Goal: Task Accomplishment & Management: Manage account settings

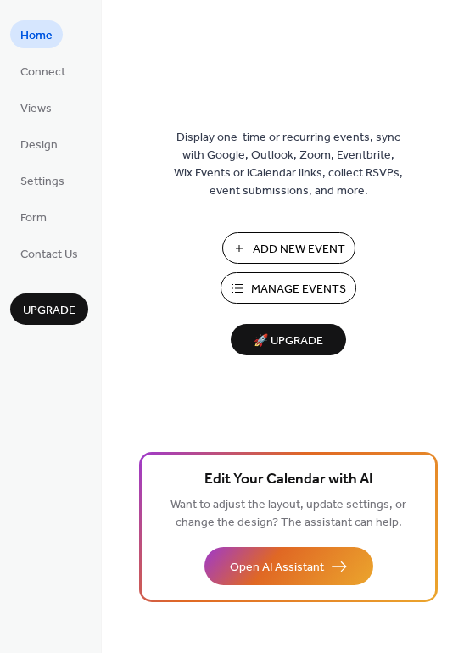
click at [260, 288] on span "Manage Events" at bounding box center [298, 290] width 95 height 18
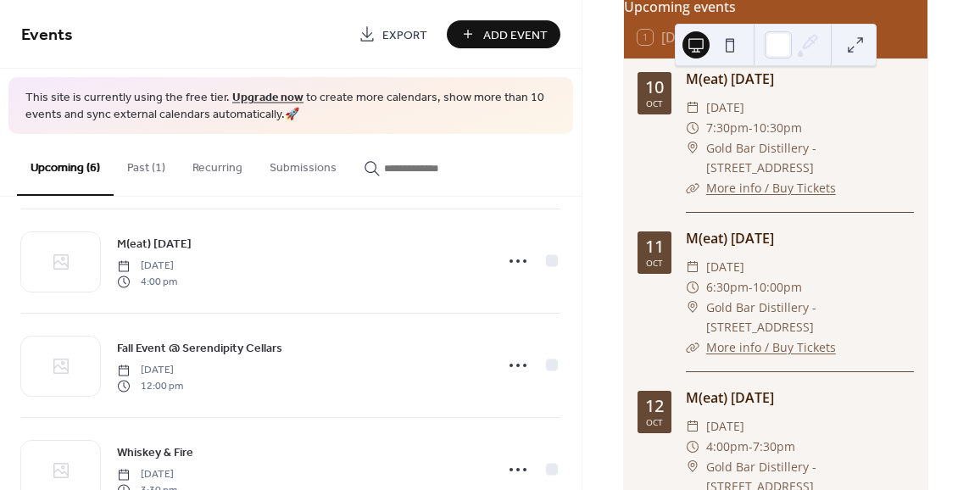
scroll to position [198, 0]
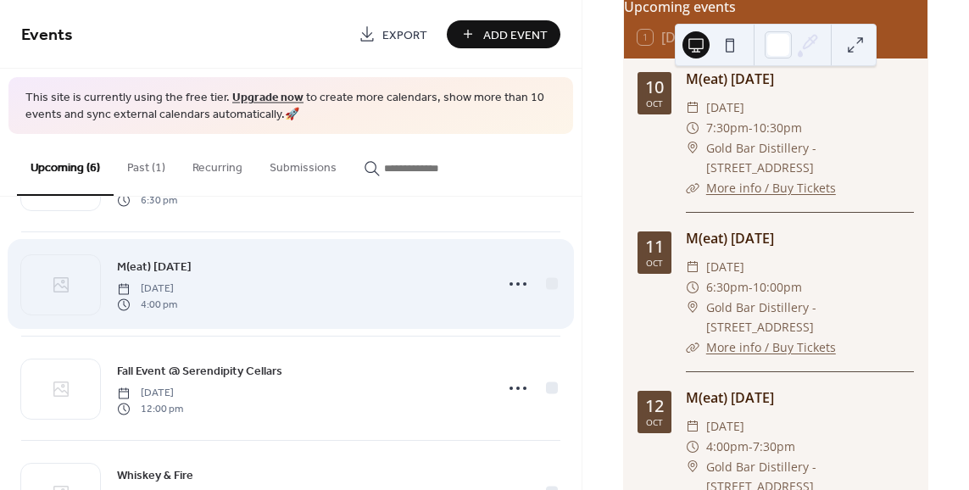
click at [399, 293] on div "M(eat) Carnival Sunday, October 12, 2025 4:00 pm" at bounding box center [300, 284] width 366 height 54
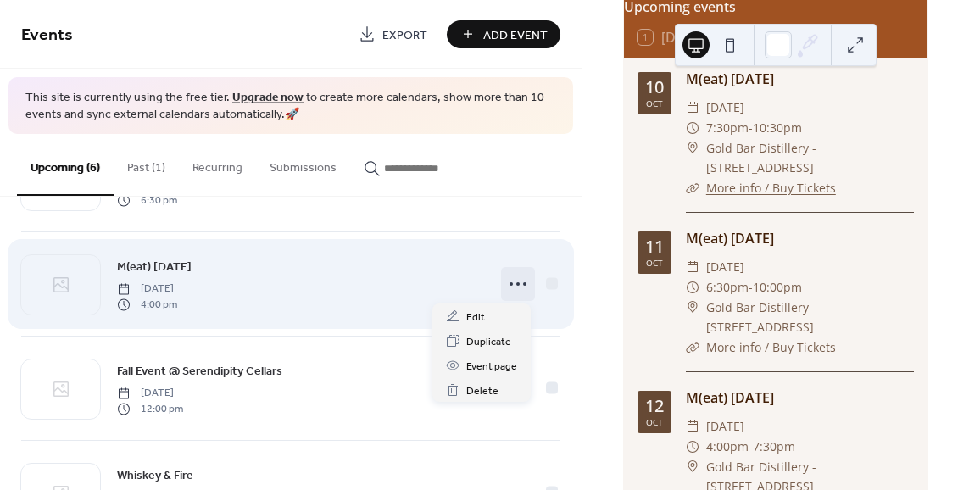
click at [516, 281] on icon at bounding box center [518, 283] width 27 height 27
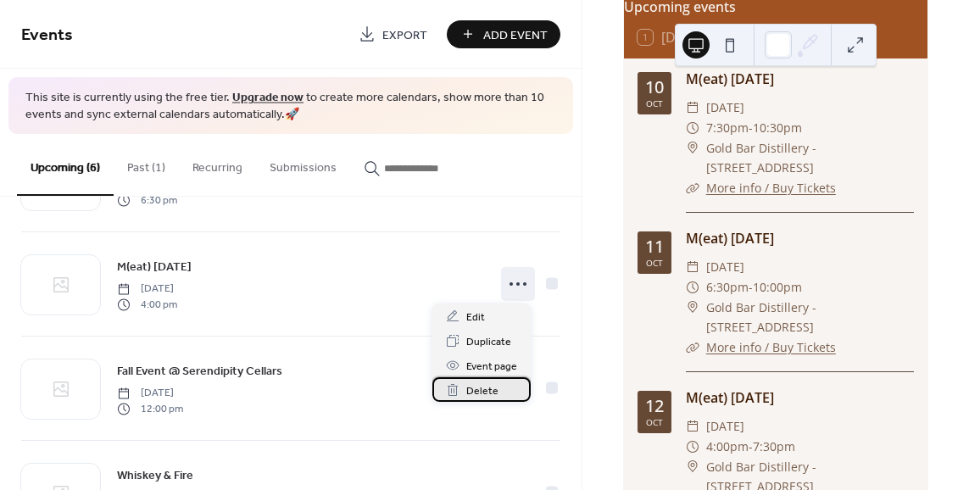
click at [493, 394] on span "Delete" at bounding box center [482, 391] width 32 height 18
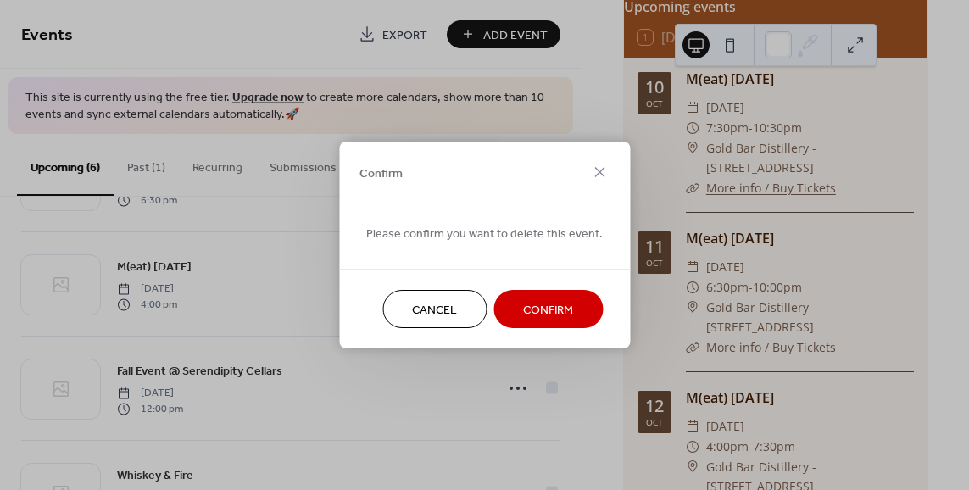
click at [547, 308] on span "Confirm" at bounding box center [548, 311] width 50 height 18
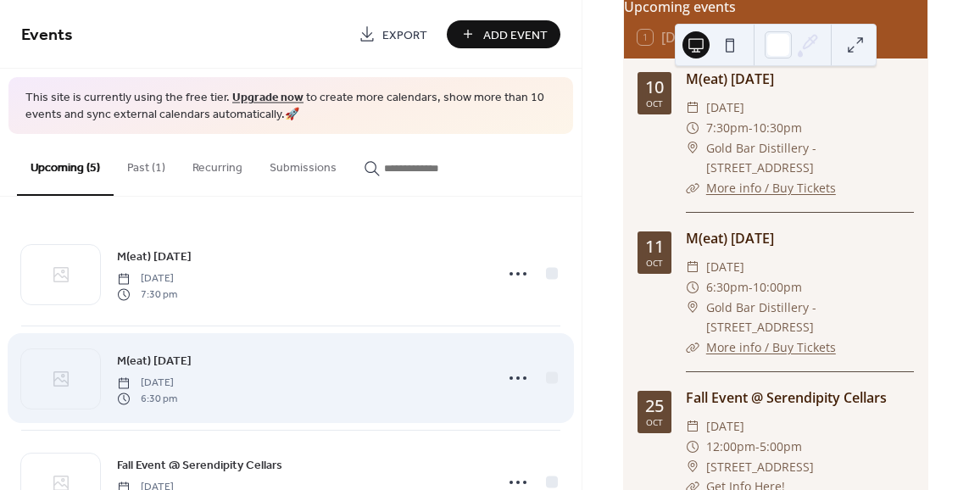
scroll to position [0, 0]
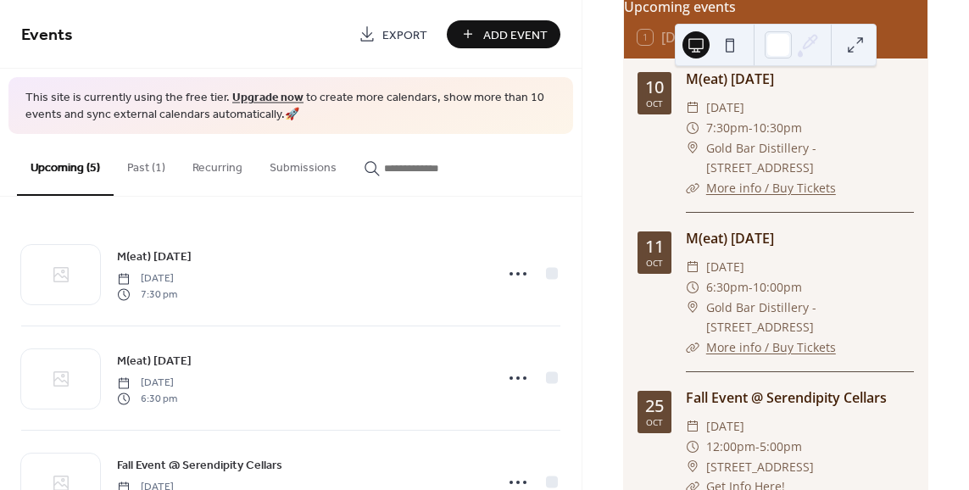
click at [153, 160] on button "Past (1)" at bounding box center [146, 164] width 65 height 60
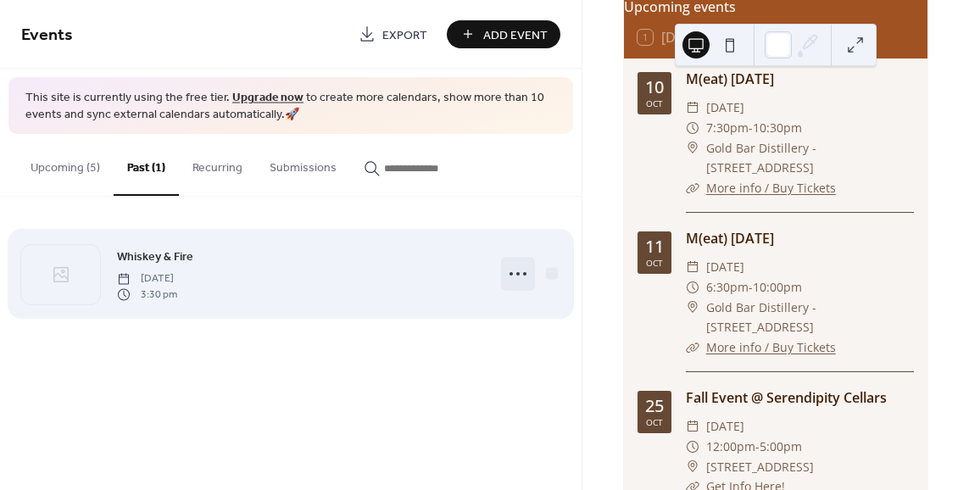
click at [522, 272] on icon at bounding box center [518, 273] width 27 height 27
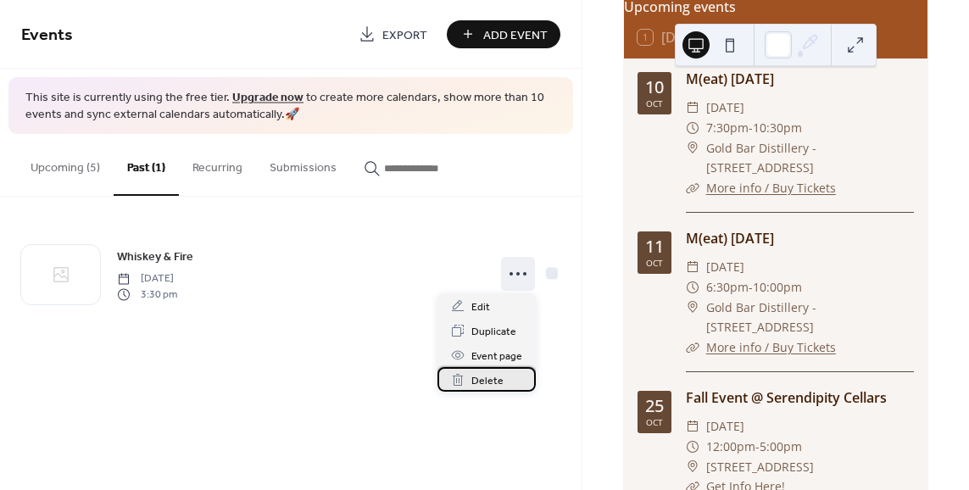
click at [507, 379] on div "Delete" at bounding box center [487, 379] width 98 height 25
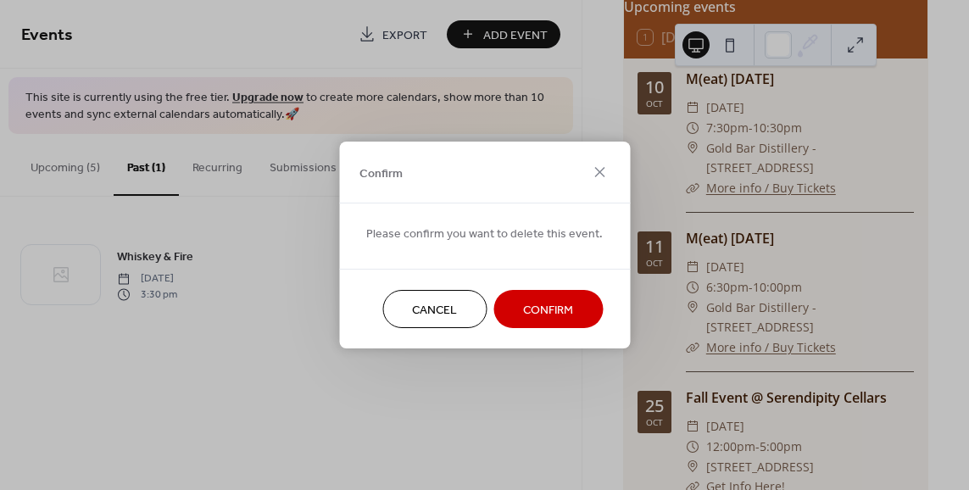
click at [537, 327] on button "Confirm" at bounding box center [548, 309] width 109 height 38
